Goal: Information Seeking & Learning: Learn about a topic

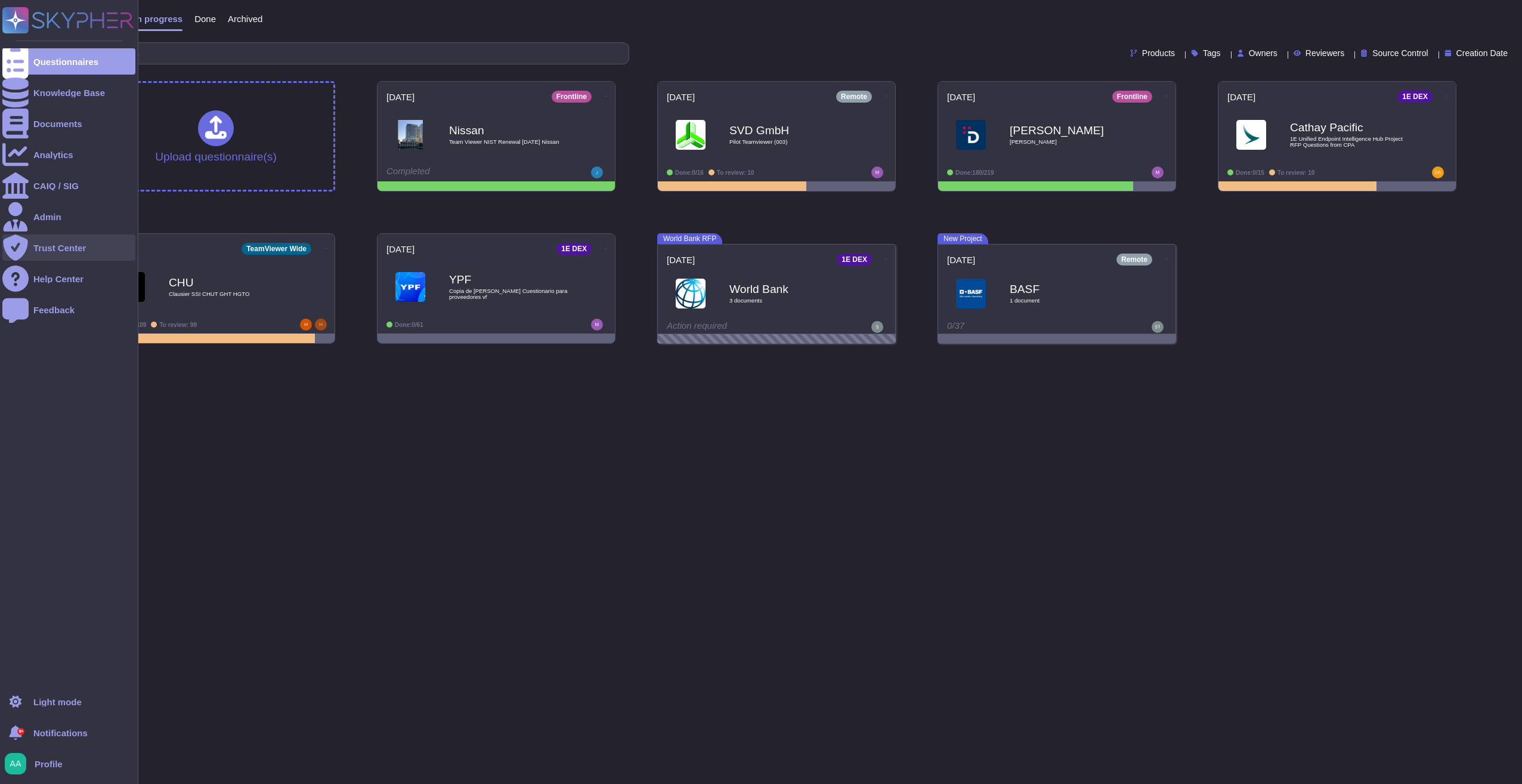
click at [50, 242] on div "Trust Center" at bounding box center [68, 247] width 133 height 26
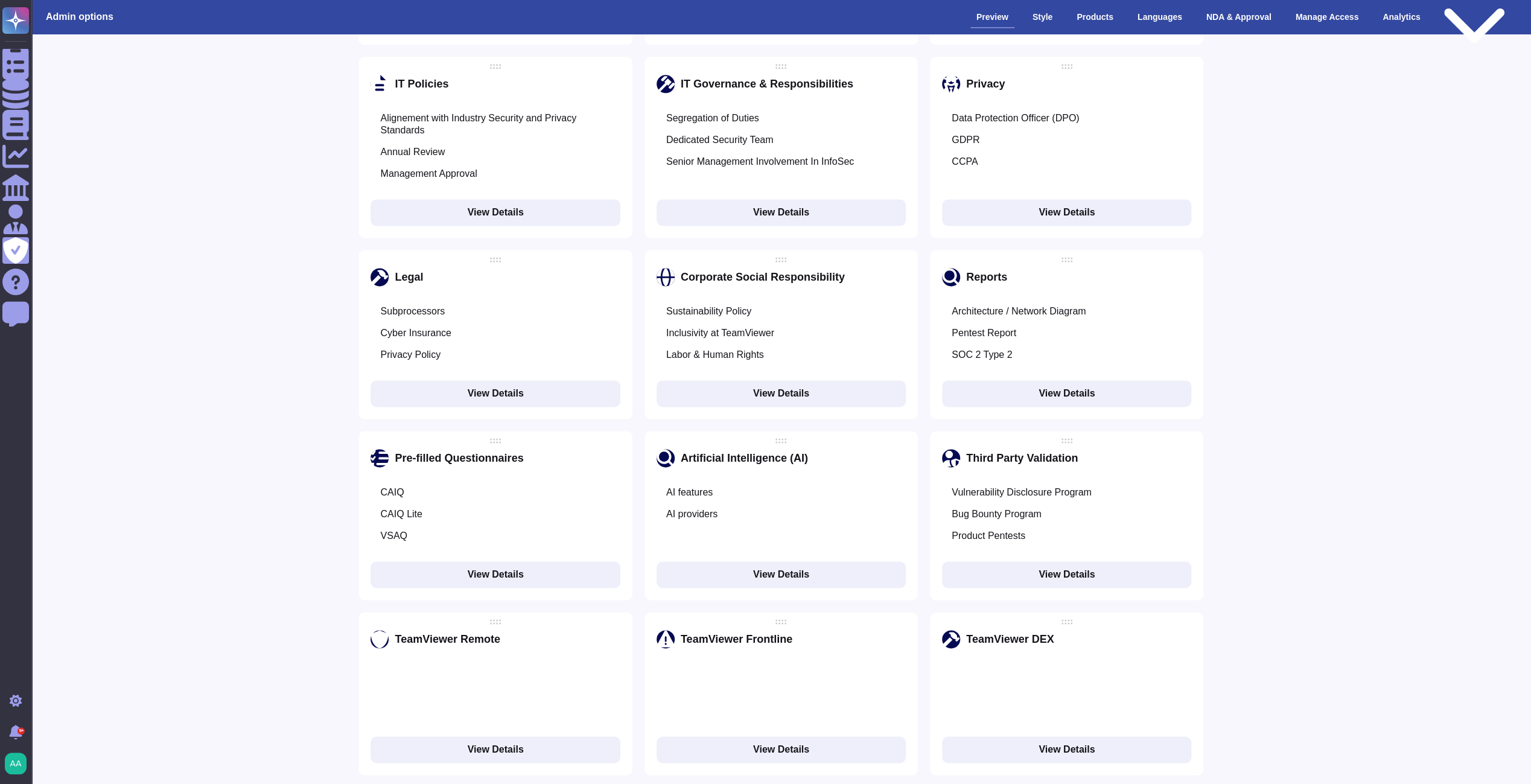
scroll to position [1920, 0]
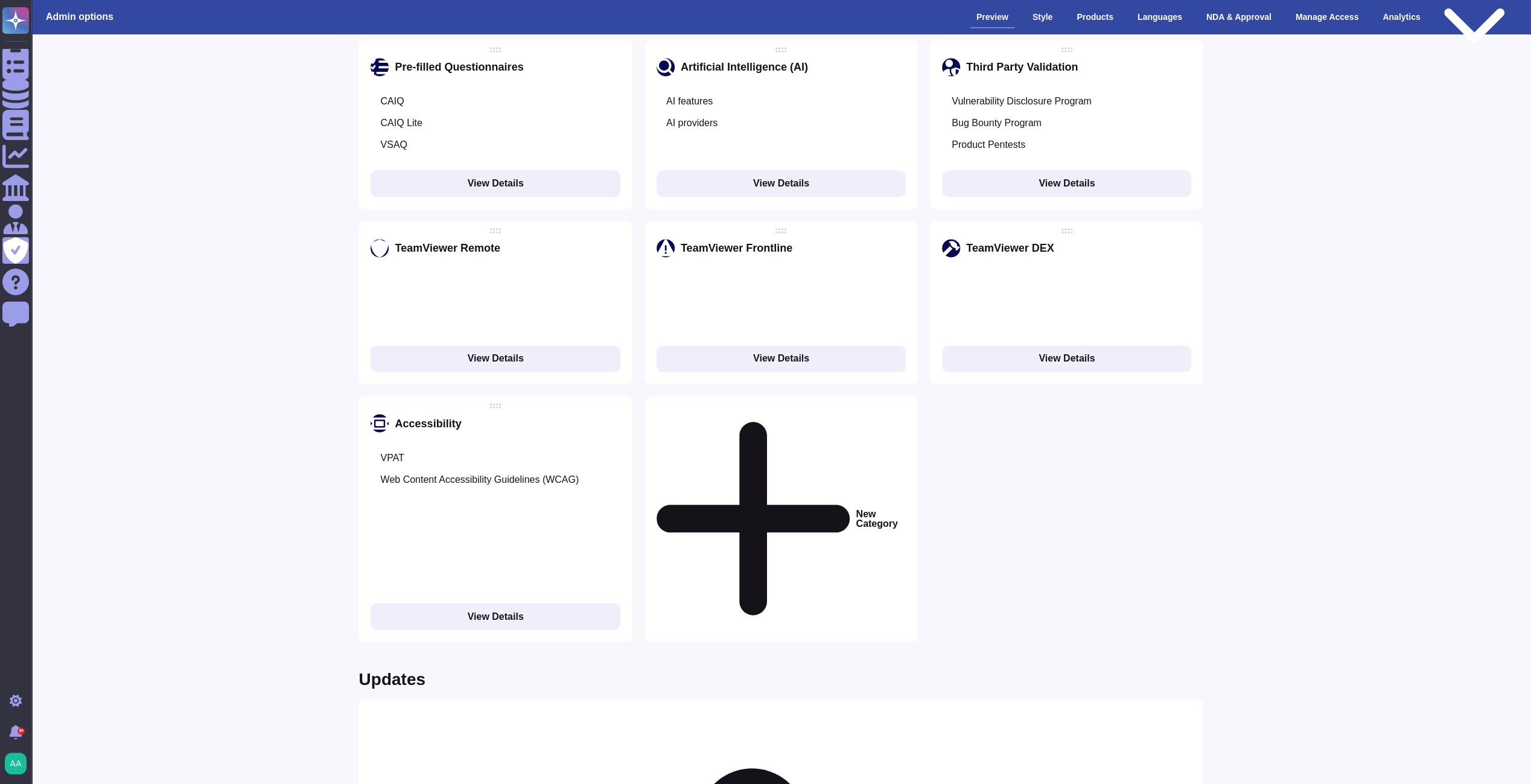
click at [552, 603] on button "View Details" at bounding box center [495, 615] width 249 height 26
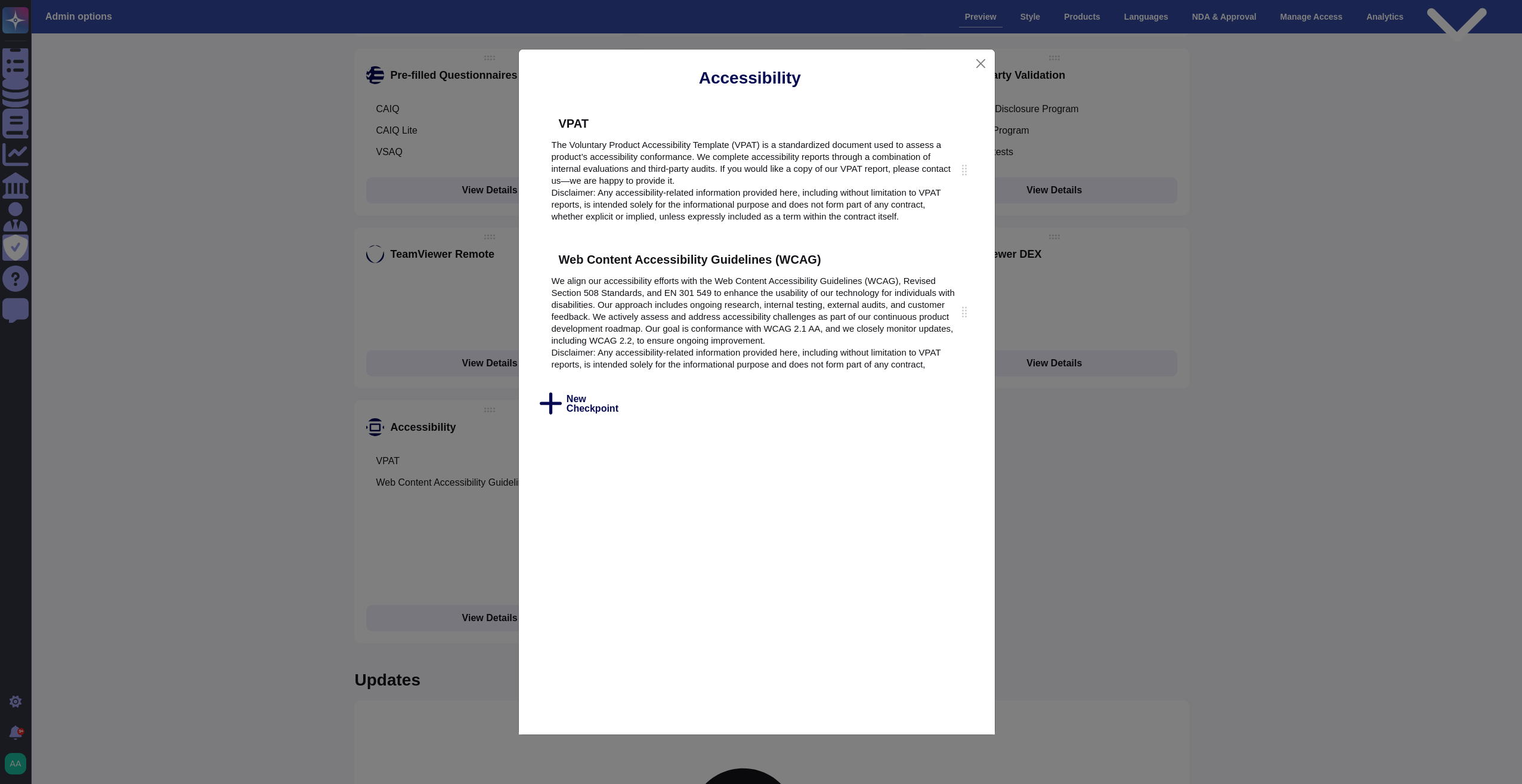
click at [887, 188] on div "The Voluntary Product Accessibility Template (VPAT) is a standardized document …" at bounding box center [757, 181] width 411 height 83
click at [972, 57] on button "Close" at bounding box center [980, 63] width 18 height 19
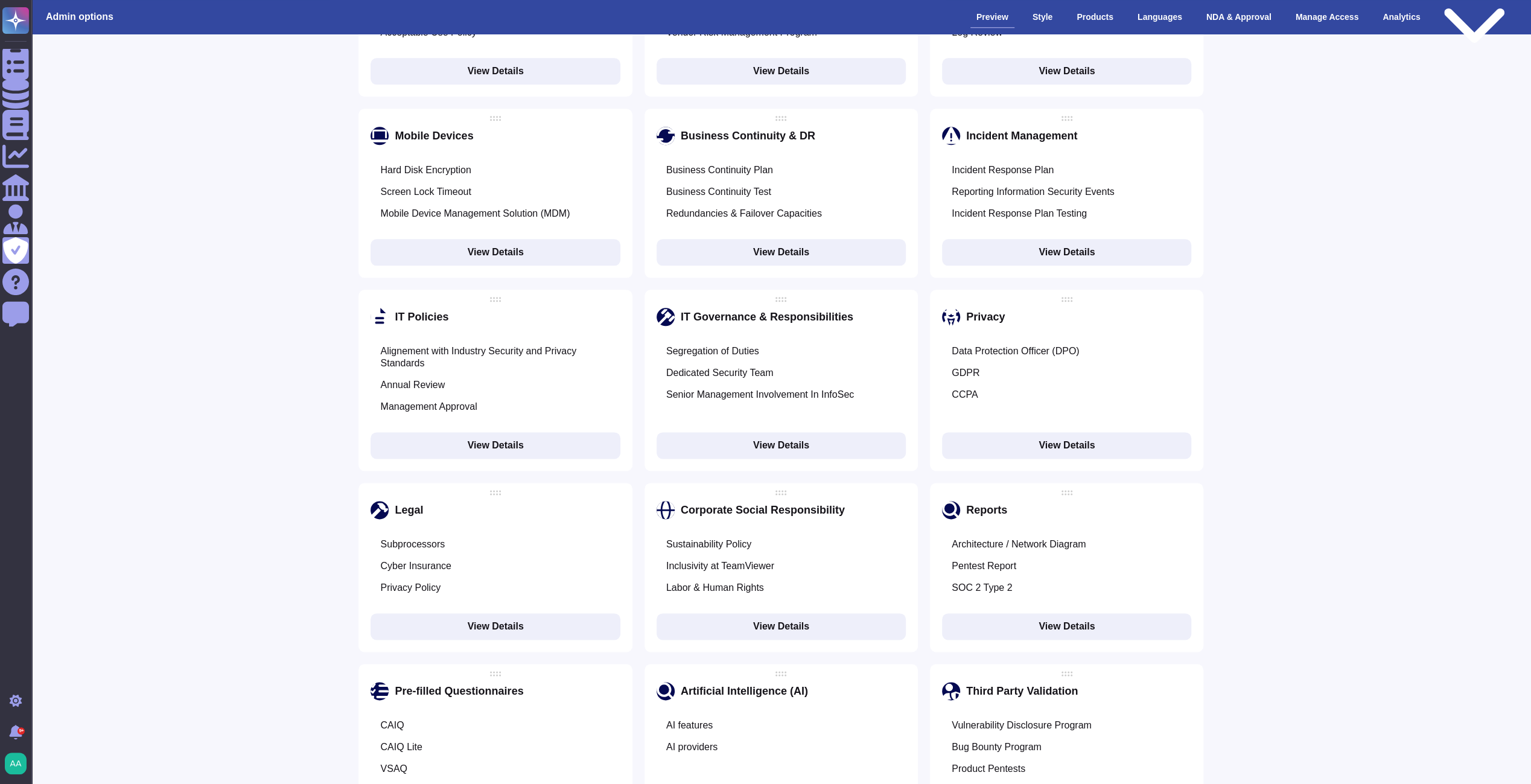
scroll to position [1329, 0]
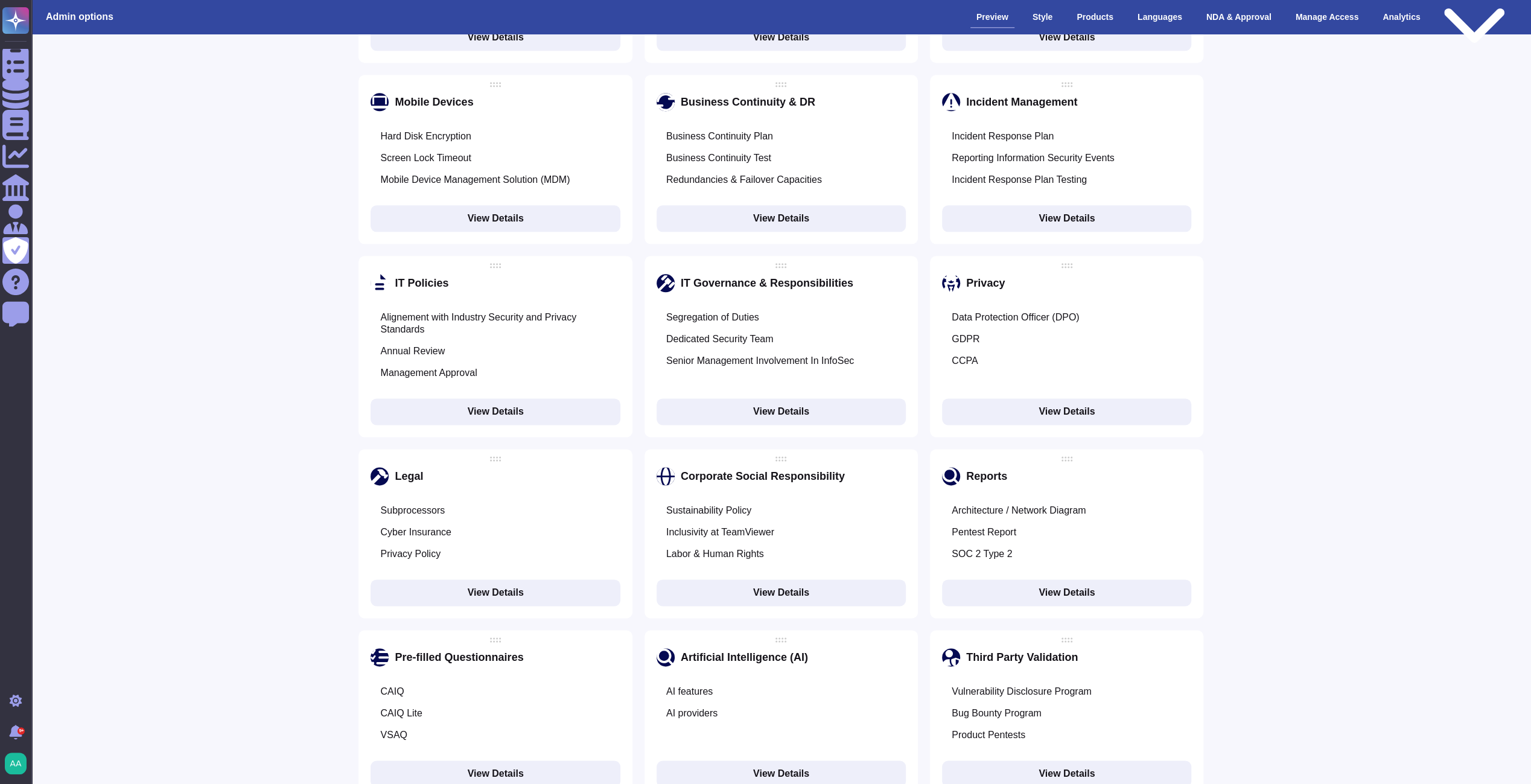
click at [800, 398] on button "View Details" at bounding box center [781, 411] width 249 height 26
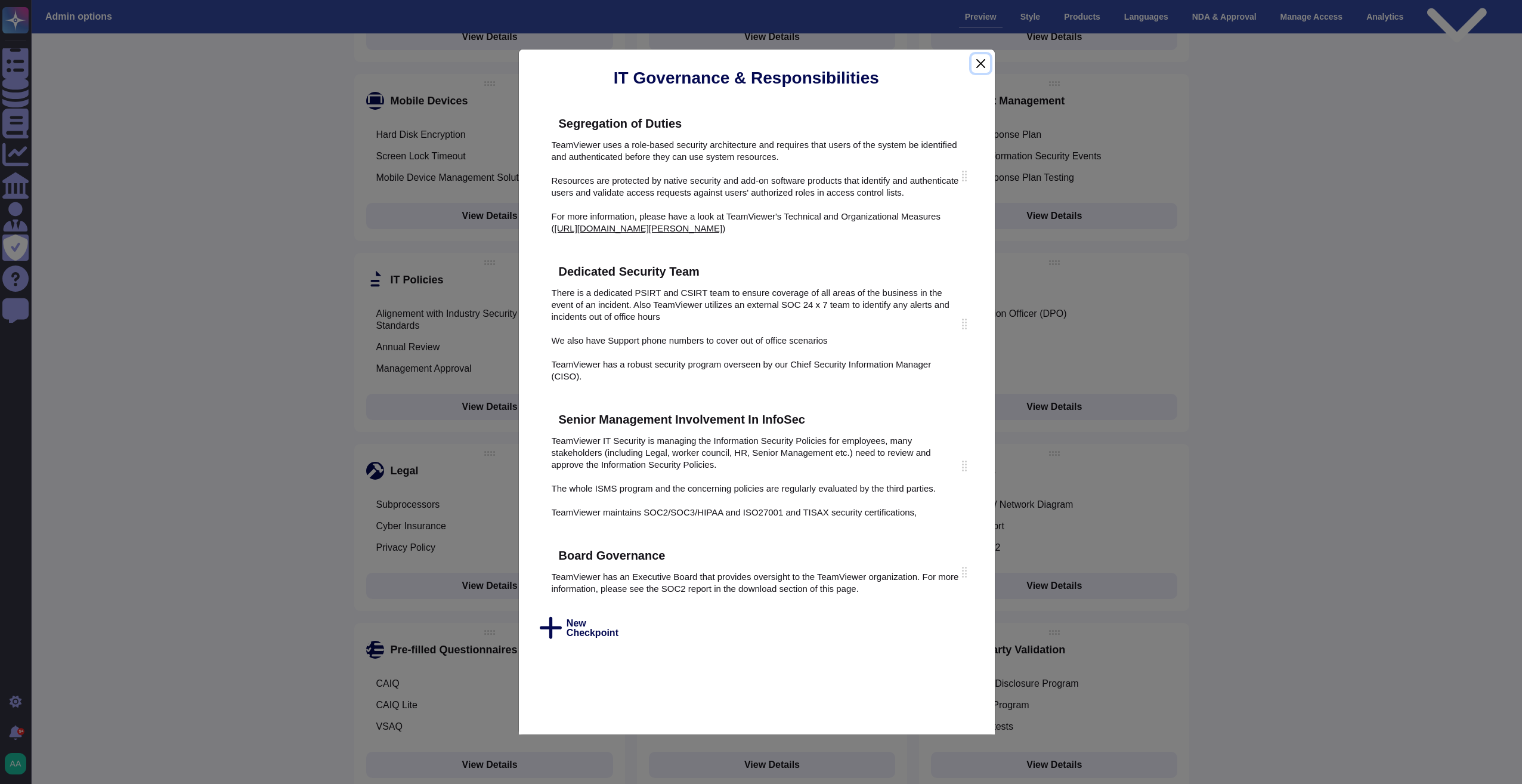
click at [978, 61] on button "Close" at bounding box center [980, 63] width 18 height 19
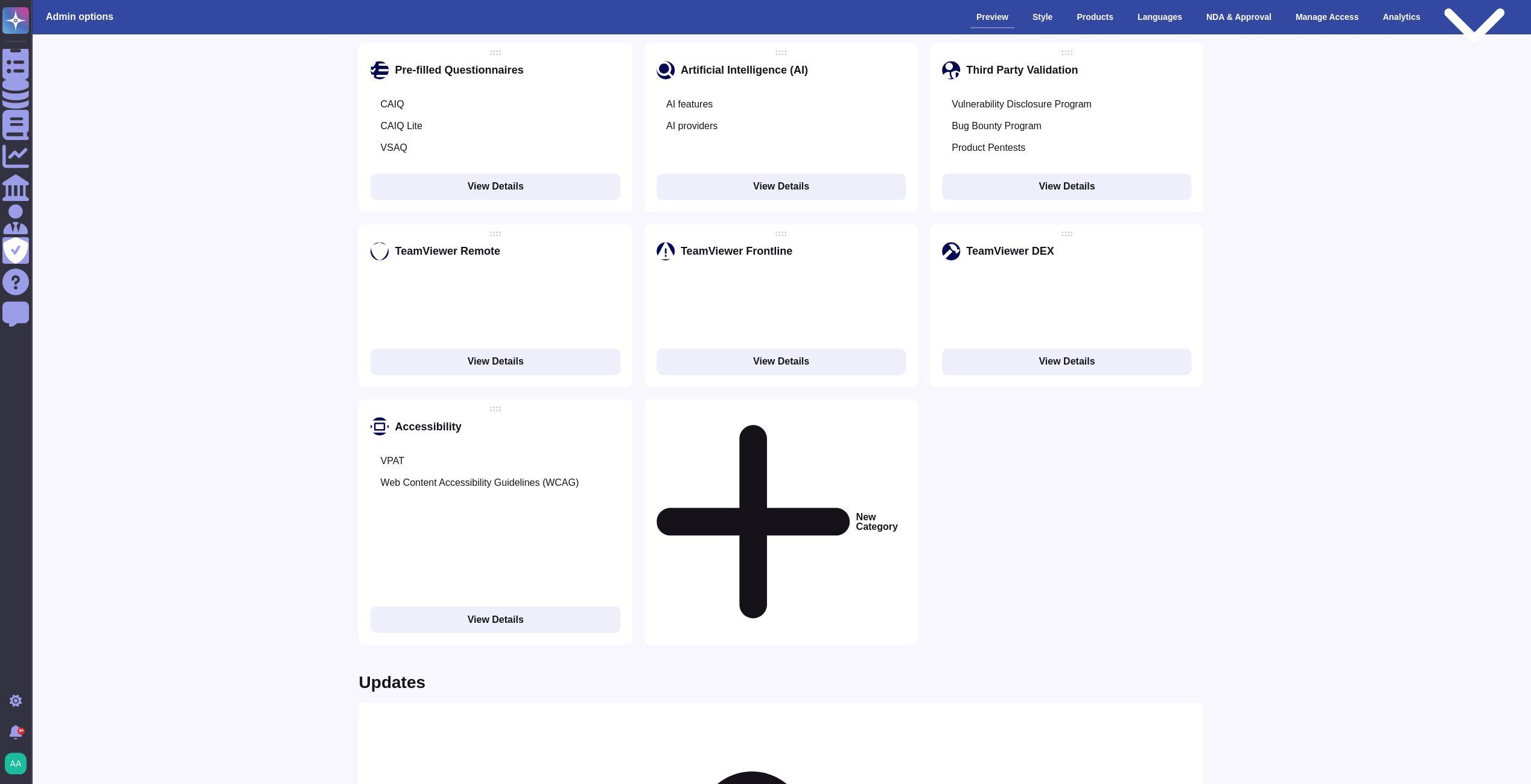
scroll to position [1920, 0]
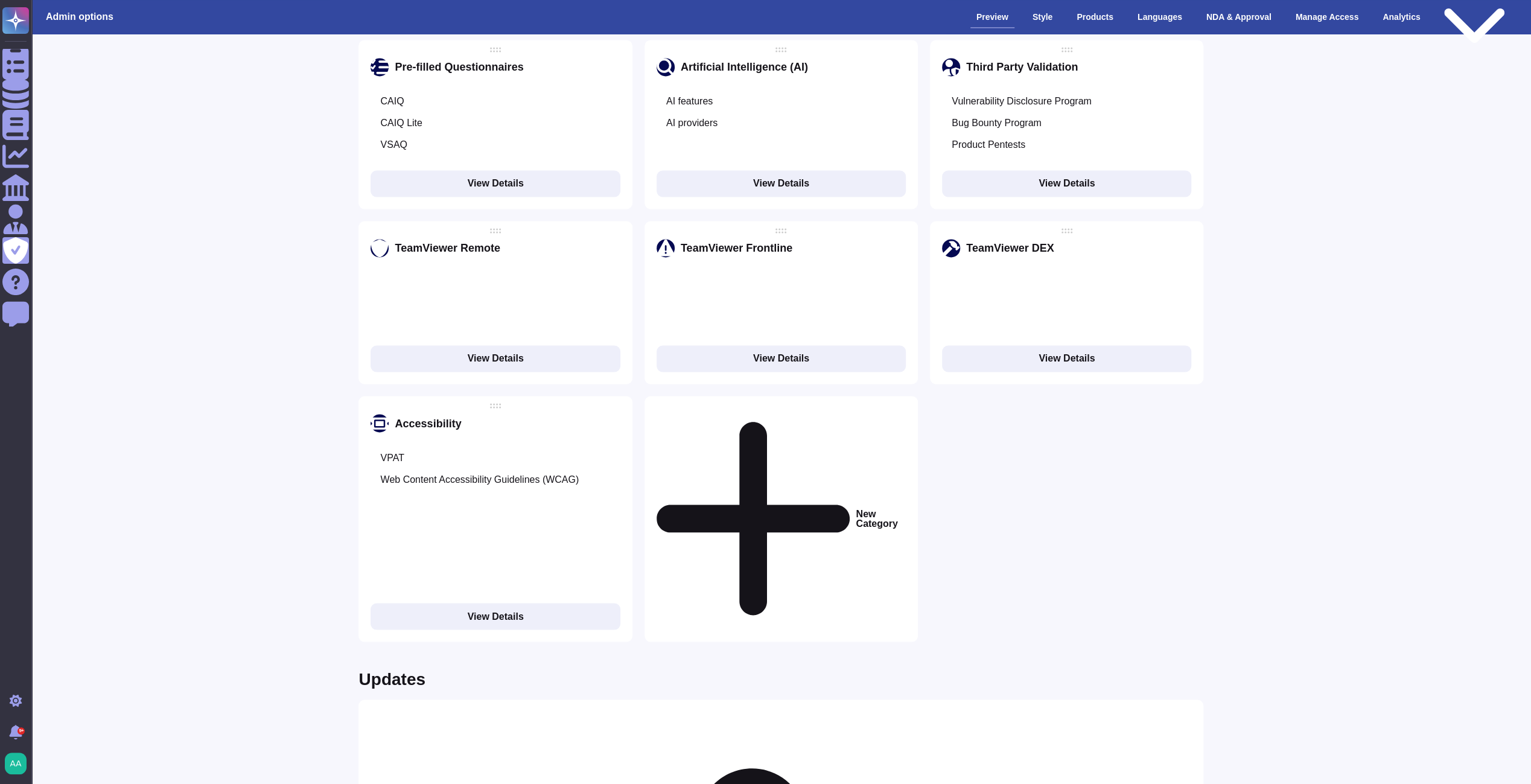
click at [506, 603] on button "View Details" at bounding box center [495, 615] width 249 height 26
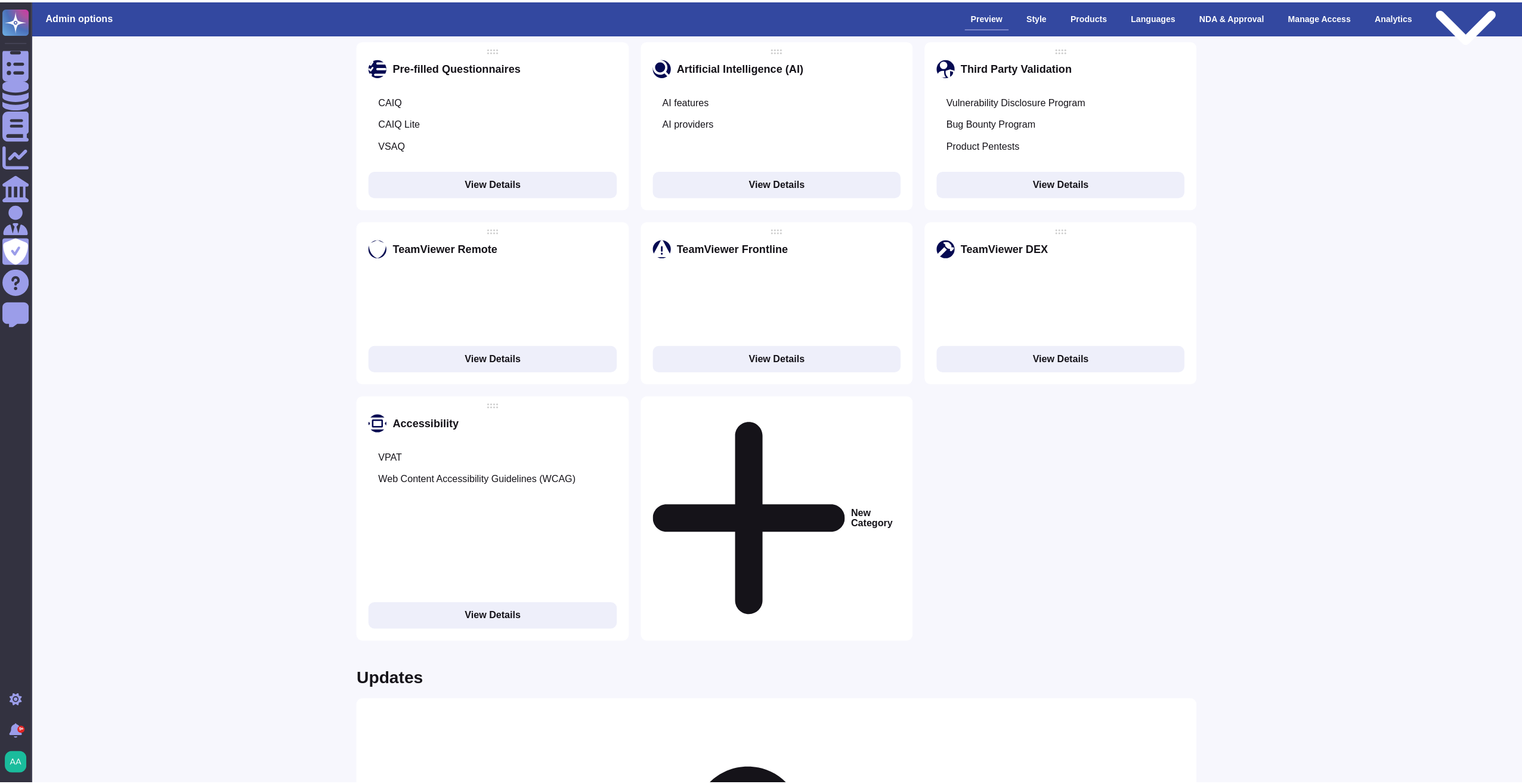
scroll to position [1889, 0]
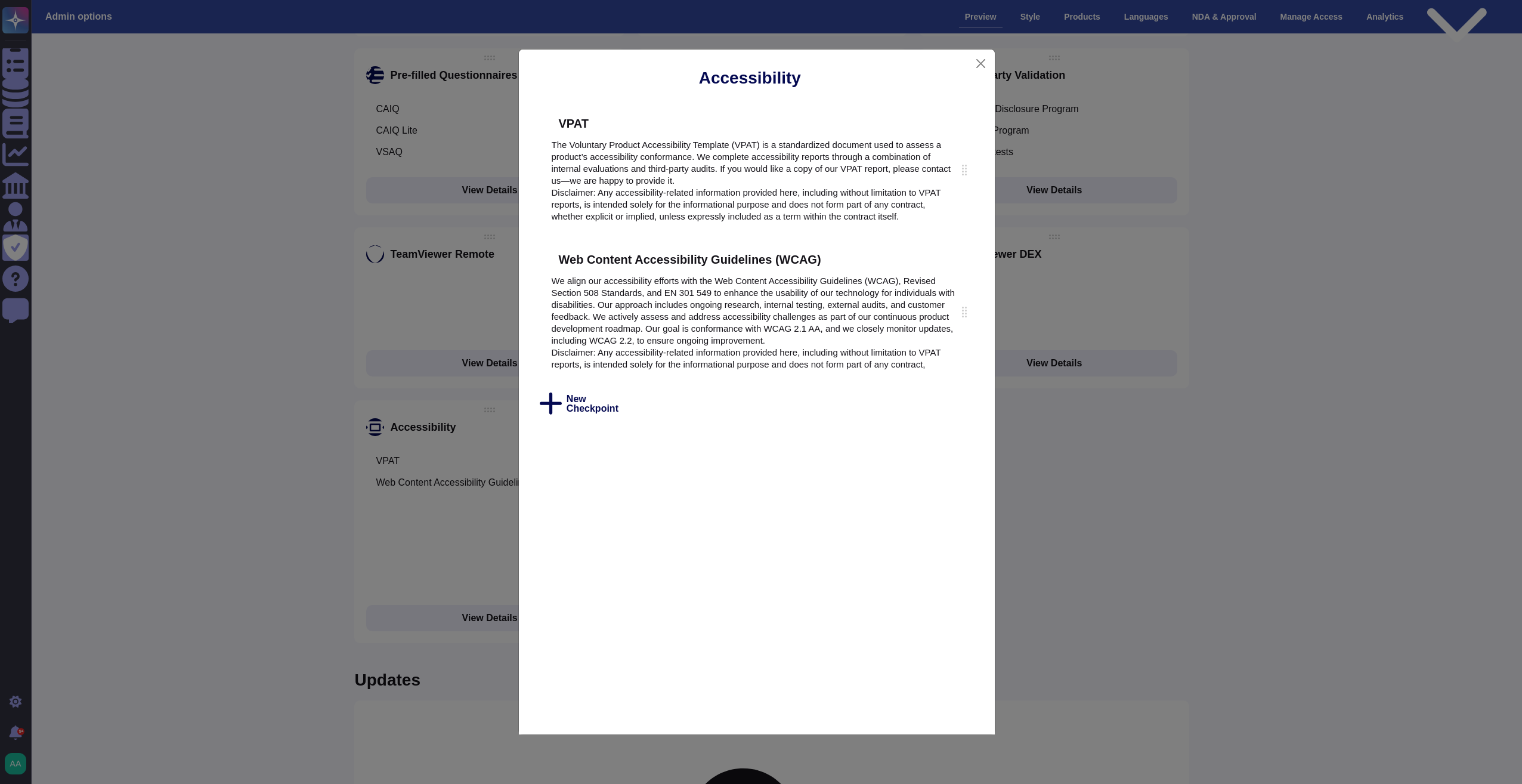
click at [601, 123] on icon at bounding box center [601, 123] width 0 height 0
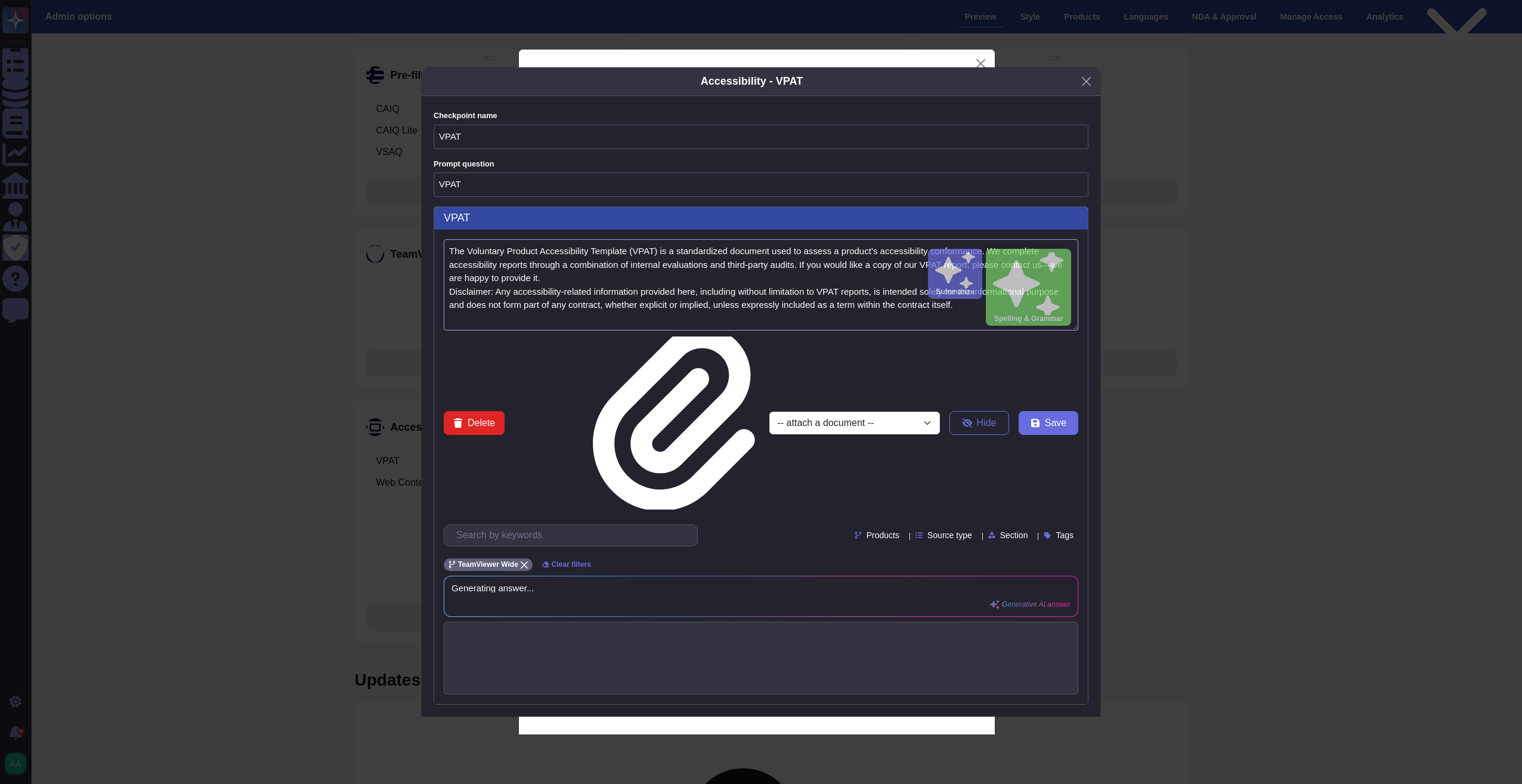
drag, startPoint x: 800, startPoint y: 338, endPoint x: 797, endPoint y: 350, distance: 12.4
click at [797, 330] on textarea "The Voluntary Product Accessibility Template (VPAT) is a standardized document …" at bounding box center [761, 285] width 635 height 91
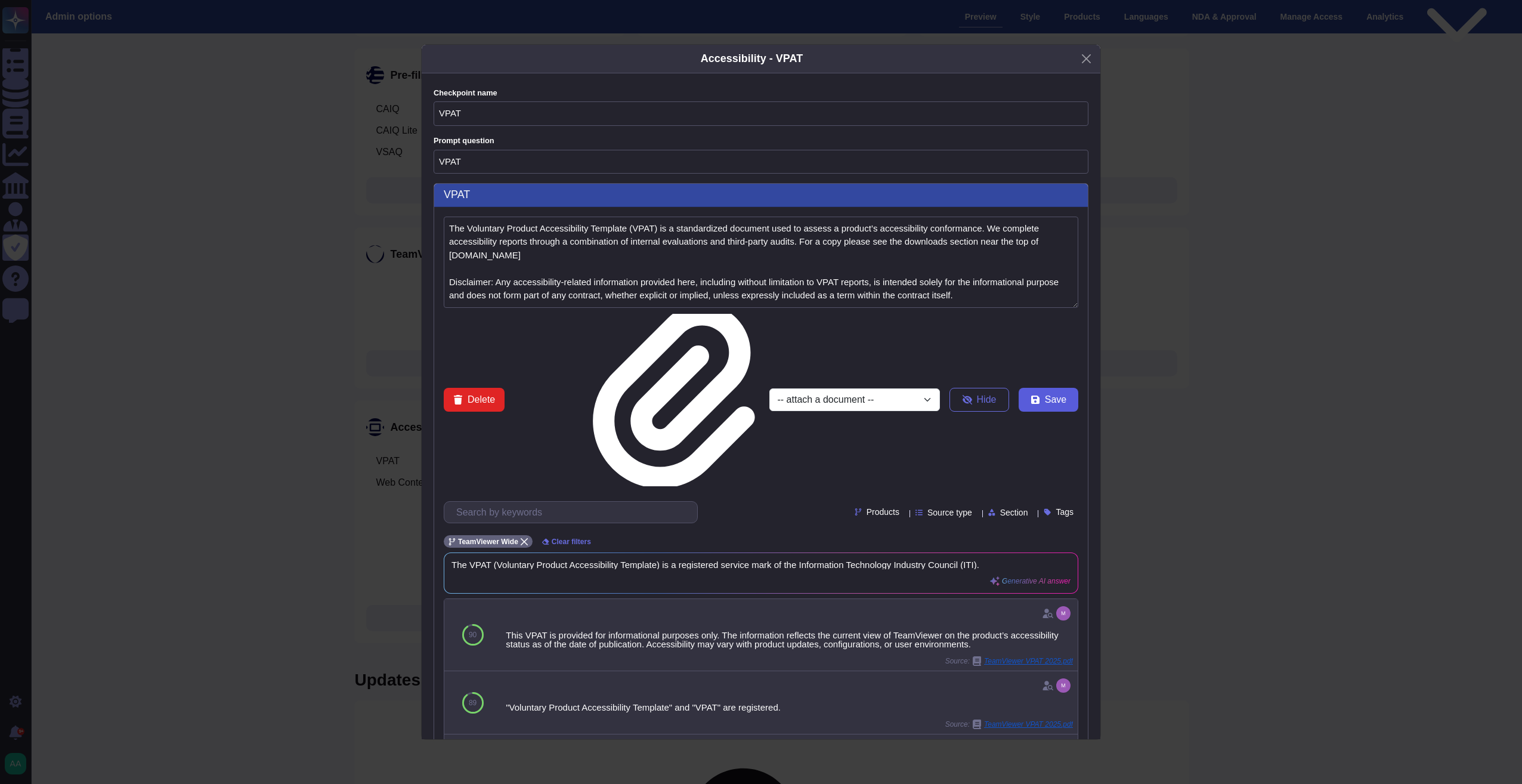
type textarea "The Voluntary Product Accessibility Template (VPAT) is a standardized document …"
click at [1053, 395] on span "Save" at bounding box center [1056, 399] width 22 height 10
type input "Explain to us about your"
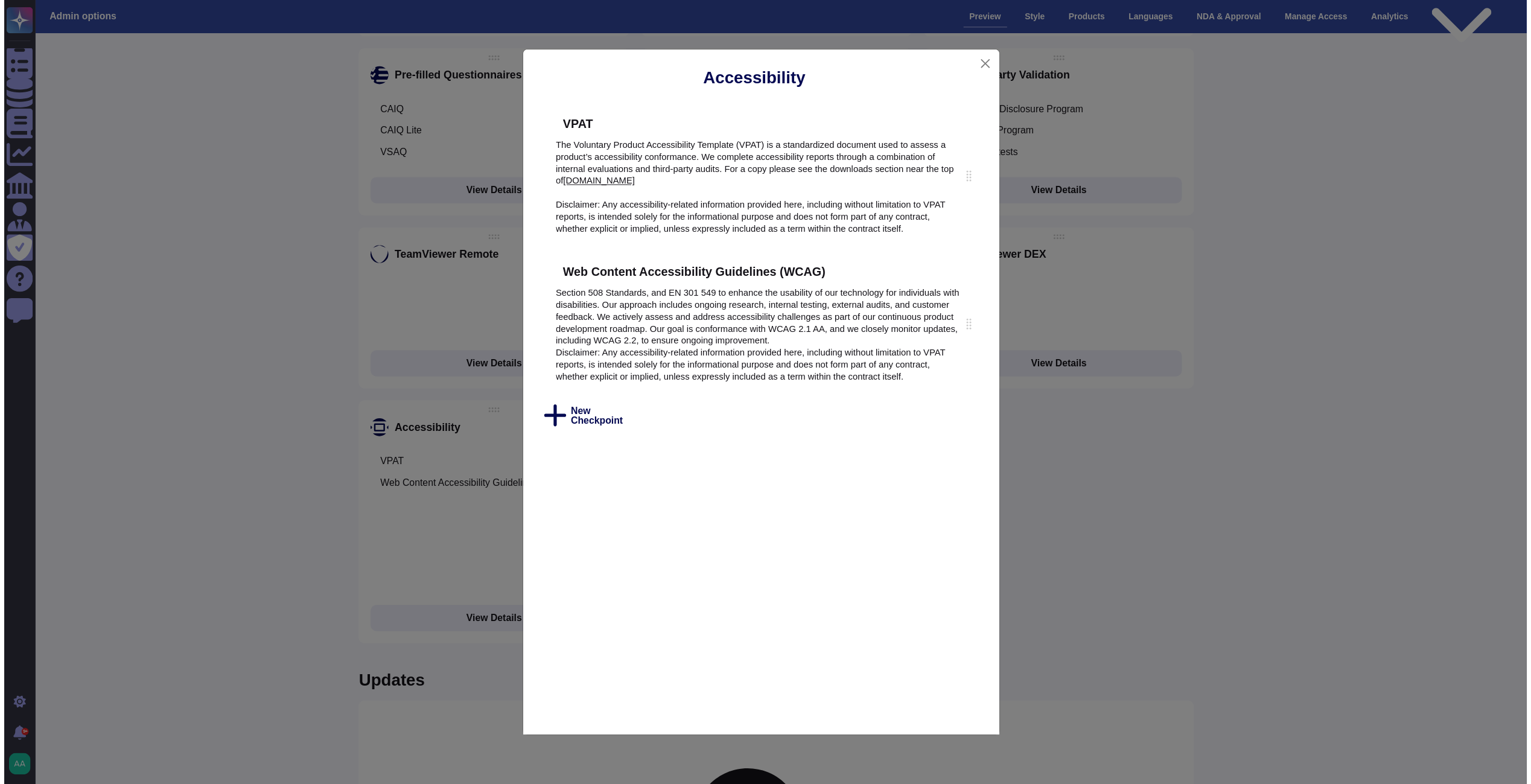
scroll to position [0, 0]
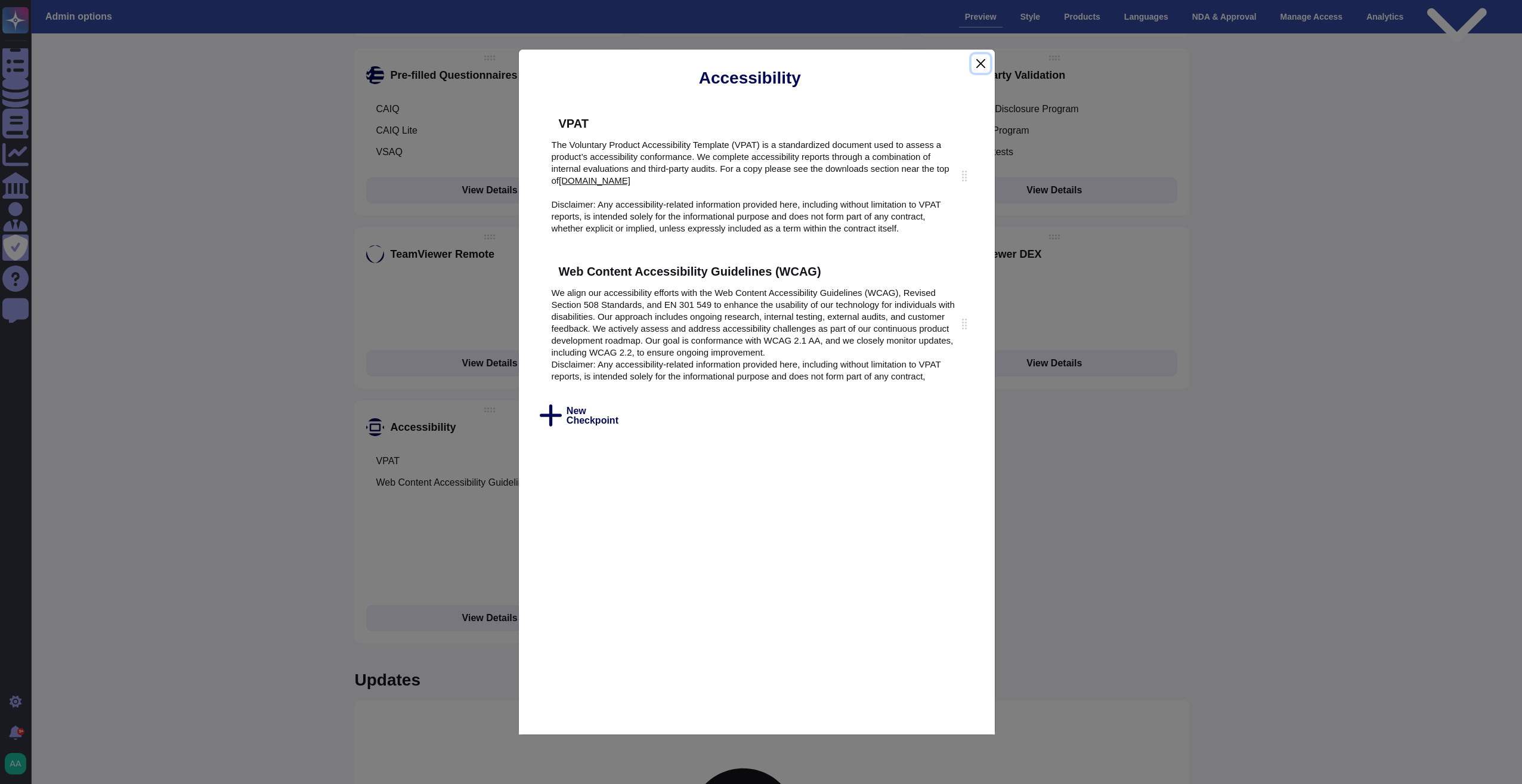
click at [982, 63] on button "Close" at bounding box center [980, 63] width 18 height 19
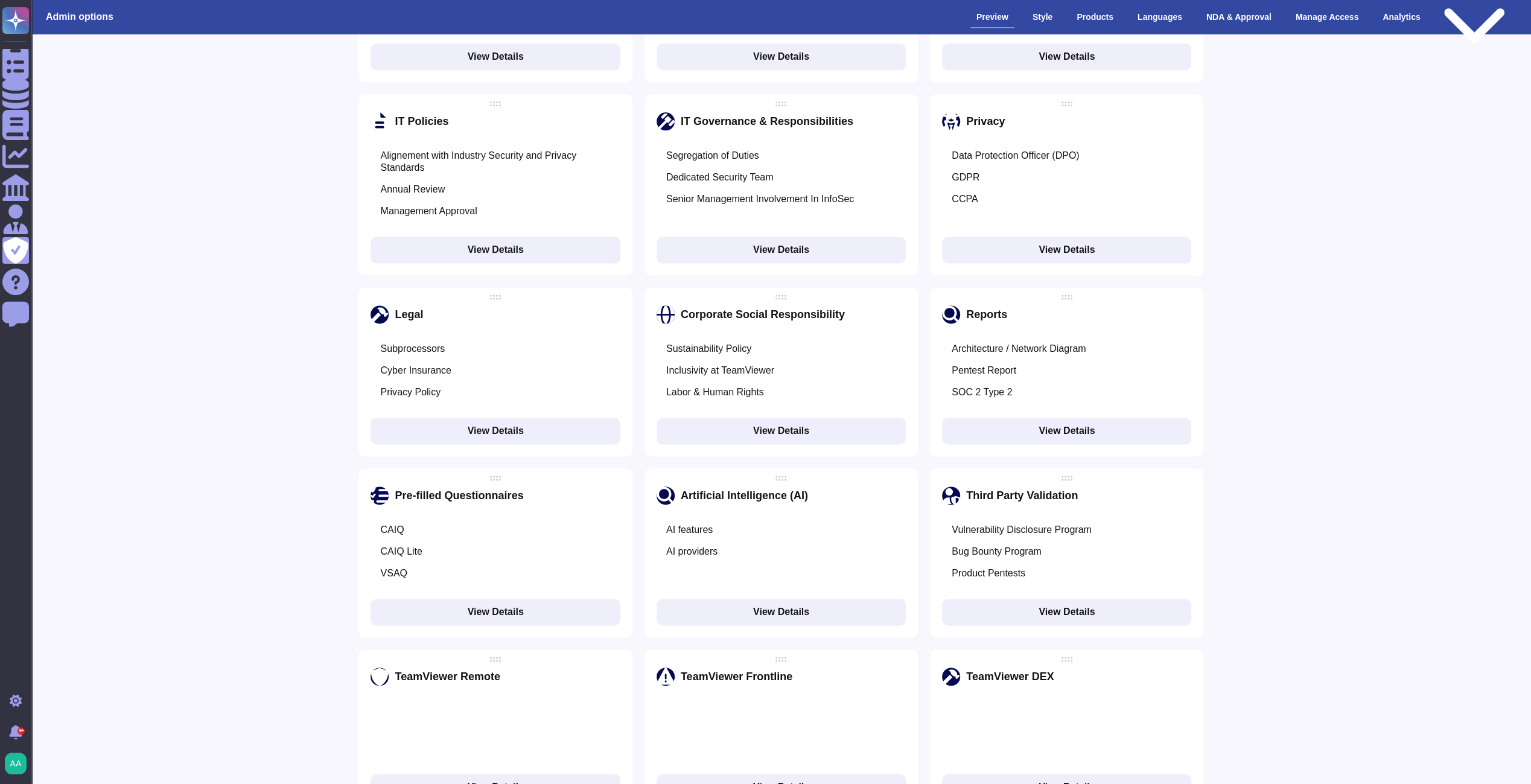
scroll to position [1920, 0]
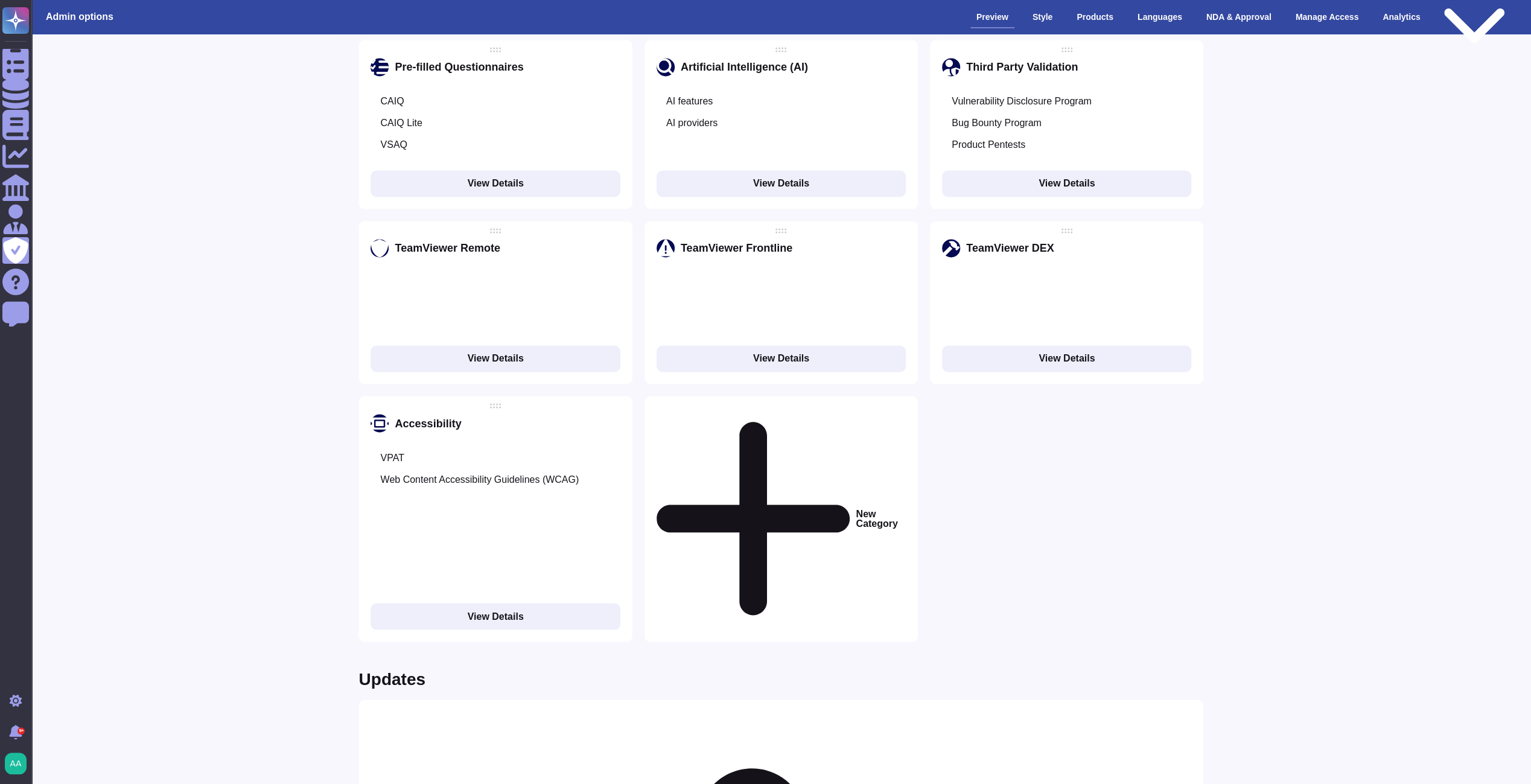
click at [560, 603] on button "View Details" at bounding box center [495, 615] width 249 height 26
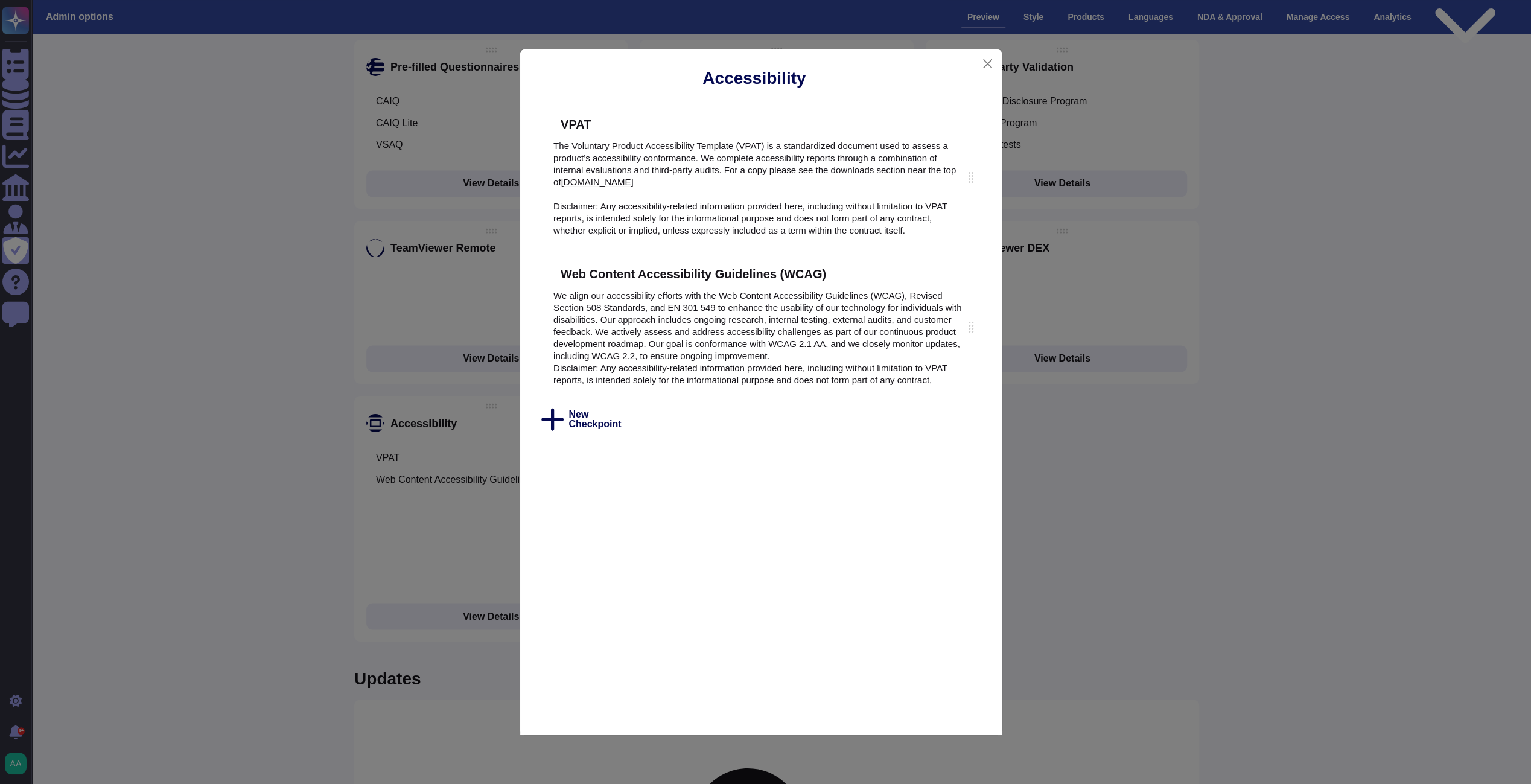
scroll to position [1911, 0]
click at [997, 62] on button "Close" at bounding box center [992, 64] width 18 height 19
